Goal: Find specific page/section: Find specific page/section

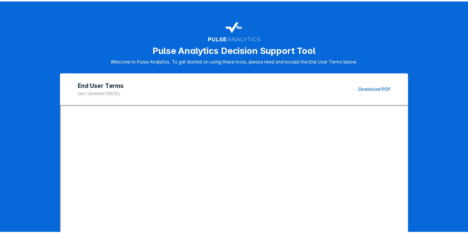
scroll to position [118, 0]
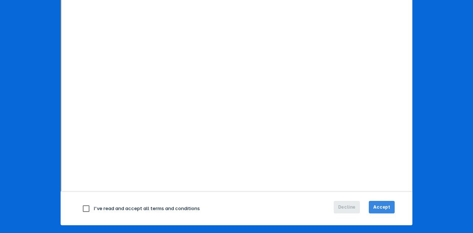
click at [380, 205] on span "Accept" at bounding box center [381, 207] width 17 height 7
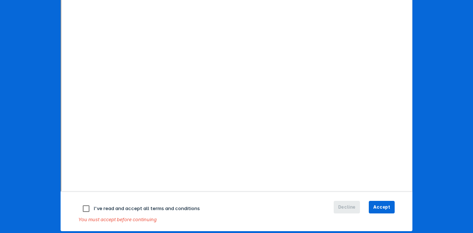
click at [82, 208] on input "checkbox" at bounding box center [86, 209] width 16 height 16
checkbox input "true"
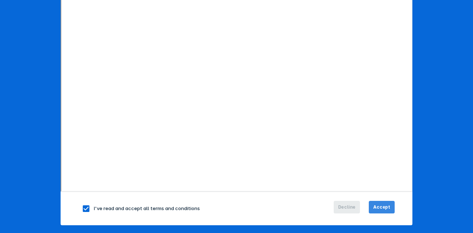
click at [378, 205] on span "Accept" at bounding box center [381, 207] width 17 height 7
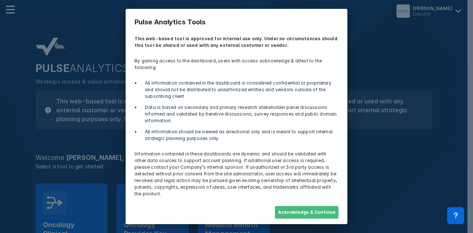
click at [320, 206] on button "Acknowledge & Continue" at bounding box center [307, 212] width 64 height 13
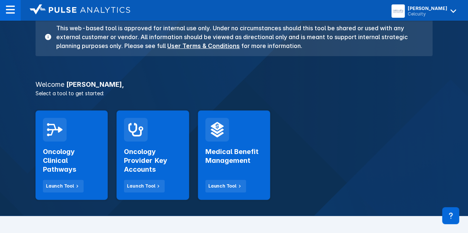
scroll to position [74, 0]
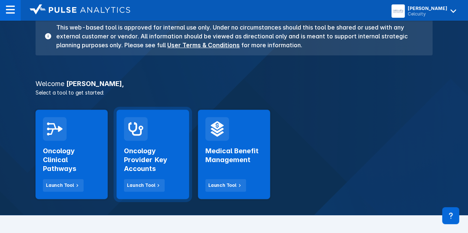
click at [139, 155] on h2 "Oncology Provider Key Accounts" at bounding box center [152, 160] width 57 height 27
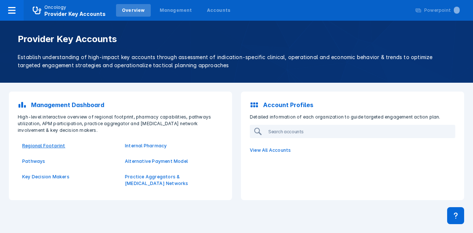
click at [54, 146] on p "Regional Footprint" at bounding box center [69, 146] width 94 height 7
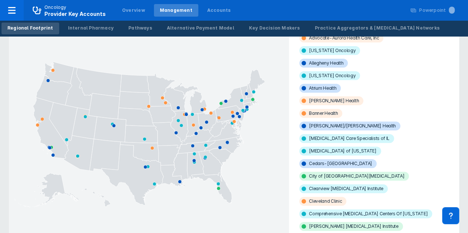
scroll to position [74, 0]
